Goal: Information Seeking & Learning: Learn about a topic

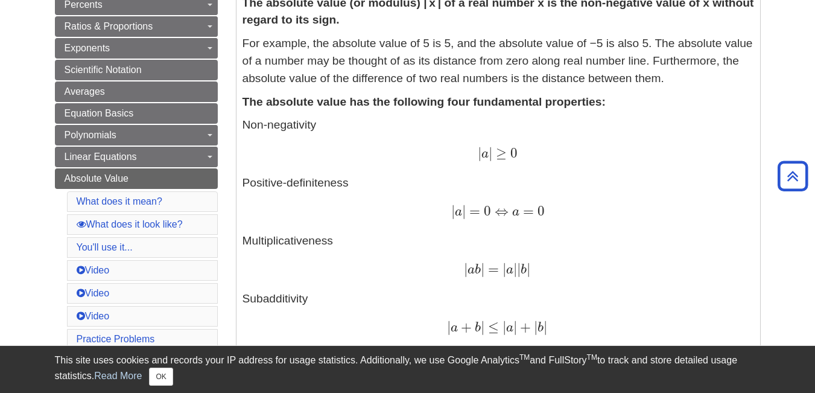
scroll to position [282, 0]
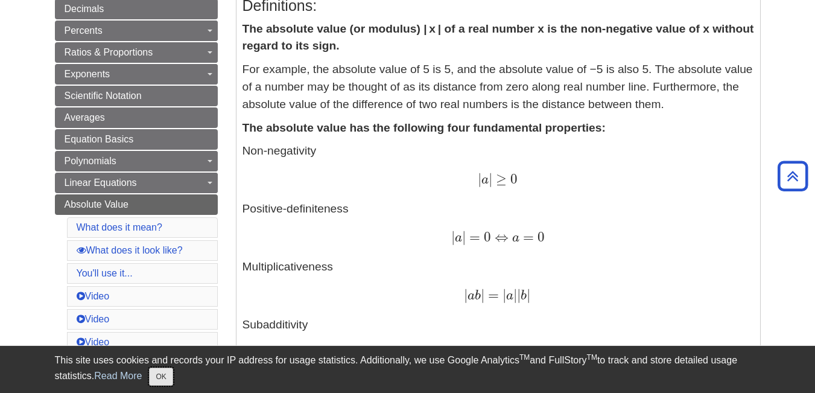
click at [169, 377] on button "OK" at bounding box center [161, 376] width 24 height 18
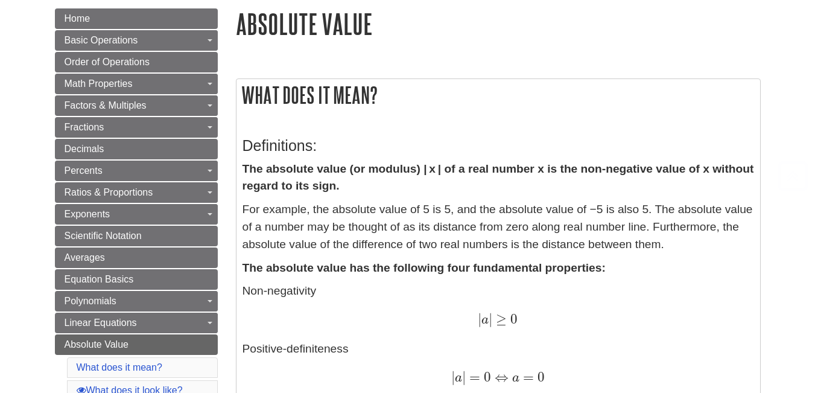
scroll to position [151, 0]
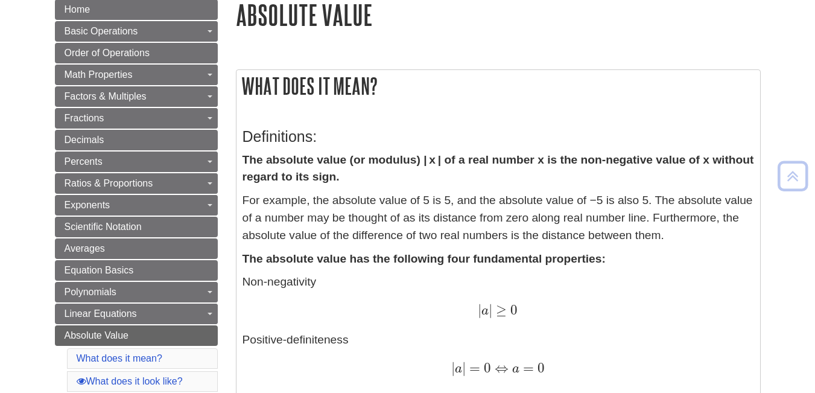
drag, startPoint x: 813, startPoint y: 57, endPoint x: 813, endPoint y: 64, distance: 6.7
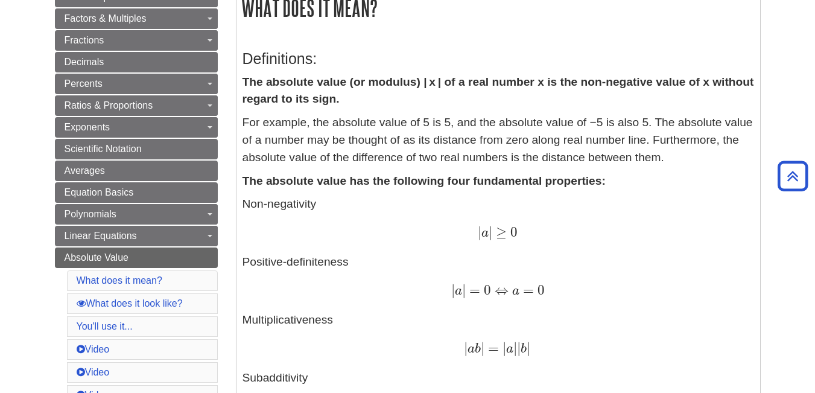
click at [336, 175] on strong "The absolute value has the following four fundamental properties:" at bounding box center [423, 180] width 363 height 13
click at [449, 83] on strong "The absolute value (or modulus) | x | of a real number x is the non-negative va…" at bounding box center [497, 90] width 511 height 30
click at [532, 80] on strong "The absolute value (or modulus) | x | of a real number x is the non-negative va…" at bounding box center [497, 90] width 511 height 30
drag, startPoint x: 560, startPoint y: 137, endPoint x: 596, endPoint y: 125, distance: 37.9
click at [567, 129] on p "For example, the absolute value of 5 is 5, and the absolute value of −5 is also…" at bounding box center [497, 140] width 511 height 52
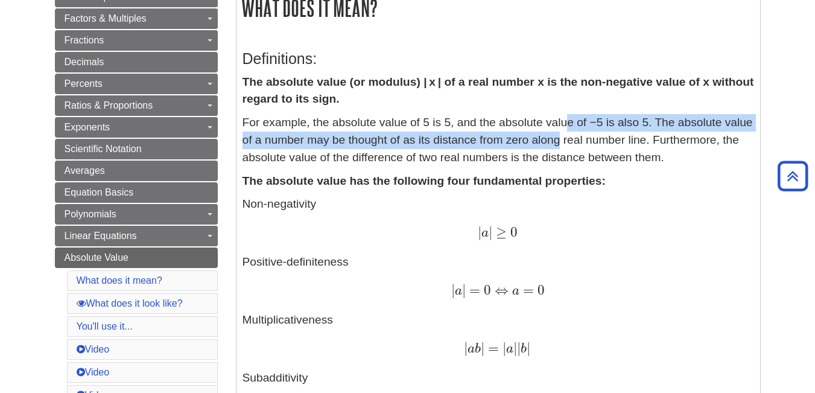
click at [661, 131] on p "For example, the absolute value of 5 is 5, and the absolute value of −5 is also…" at bounding box center [497, 140] width 511 height 52
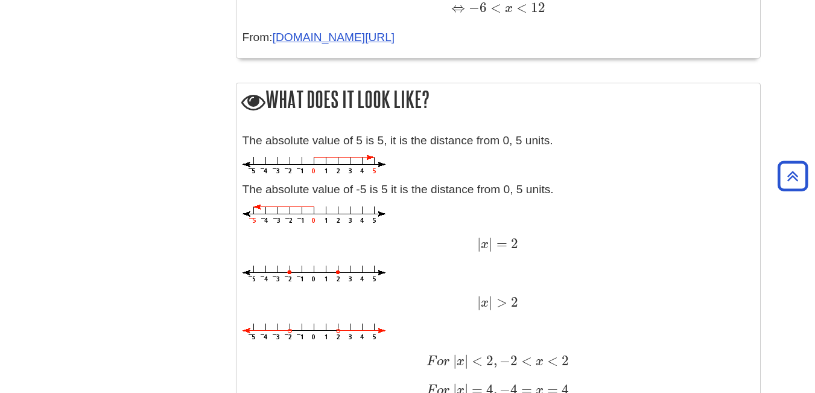
scroll to position [1214, 0]
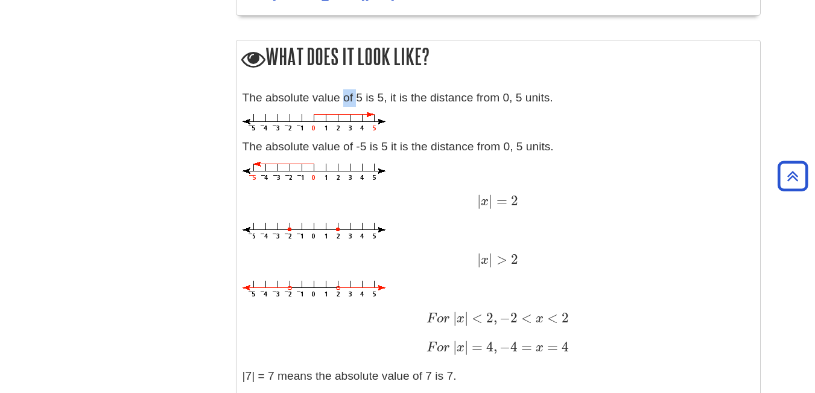
click at [359, 98] on p "The absolute value of 5 is 5, it is the distance from 0, 5 units." at bounding box center [497, 97] width 511 height 17
drag, startPoint x: 370, startPoint y: 98, endPoint x: 379, endPoint y: 98, distance: 9.0
click at [379, 98] on p "The absolute value of 5 is 5, it is the distance from 0, 5 units." at bounding box center [497, 97] width 511 height 17
click at [385, 98] on p "The absolute value of 5 is 5, it is the distance from 0, 5 units." at bounding box center [497, 97] width 511 height 17
click at [393, 98] on p "The absolute value of 5 is 5, it is the distance from 0, 5 units." at bounding box center [497, 97] width 511 height 17
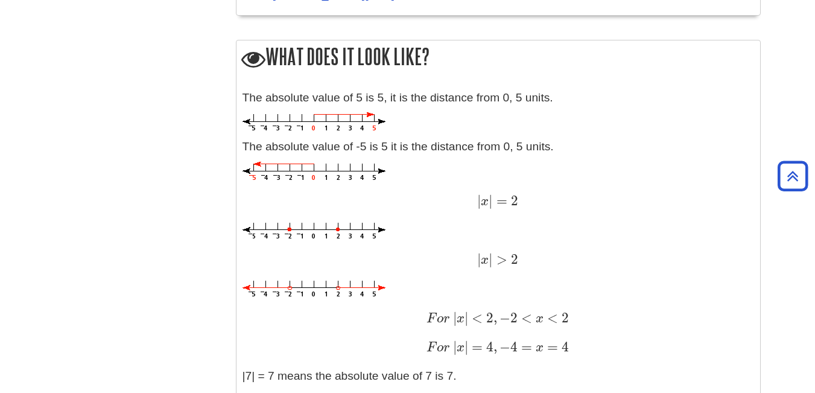
click at [418, 115] on p at bounding box center [497, 122] width 511 height 20
drag, startPoint x: 356, startPoint y: 145, endPoint x: 367, endPoint y: 145, distance: 10.9
click at [367, 145] on p "The absolute value of -5 is 5 it is the distance from 0, 5 units." at bounding box center [497, 146] width 511 height 17
click at [415, 169] on p at bounding box center [497, 172] width 511 height 20
drag, startPoint x: 312, startPoint y: 160, endPoint x: 312, endPoint y: 167, distance: 6.6
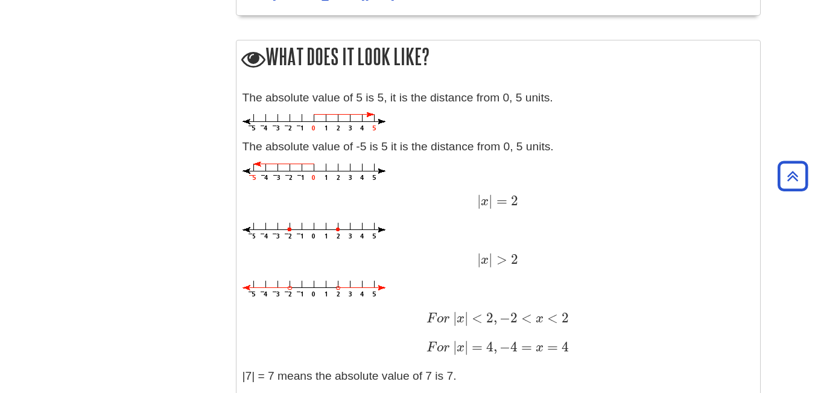
click at [312, 165] on div "The absolute value of 5 is 5, it is the distance from 0, 5 units. The absolute …" at bounding box center [497, 275] width 511 height 372
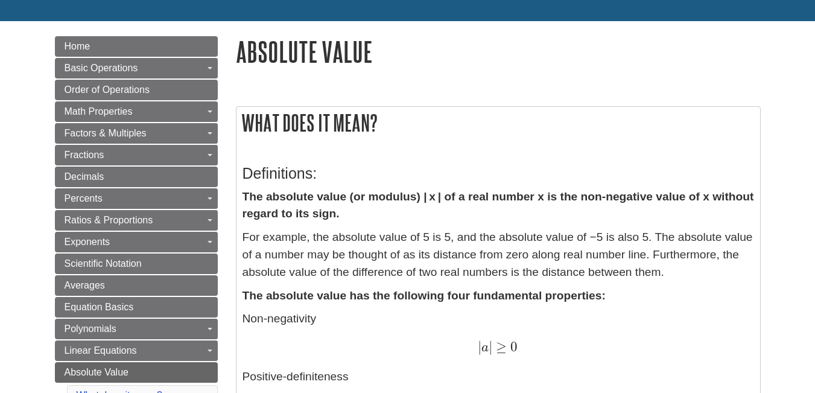
scroll to position [140, 0]
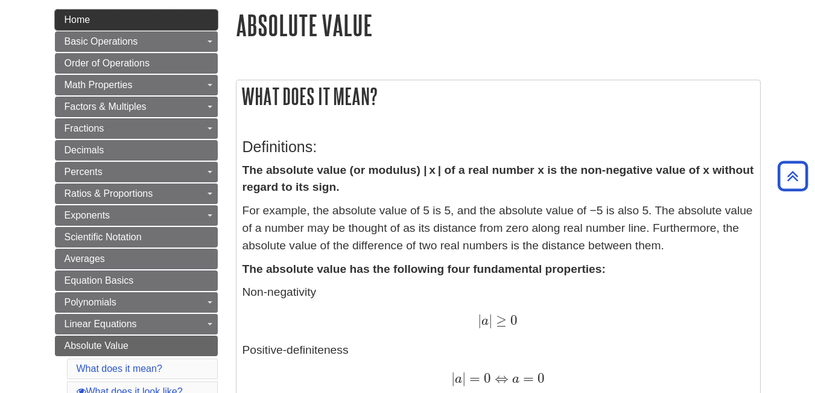
click at [172, 27] on link "Home" at bounding box center [136, 20] width 163 height 20
